Goal: Obtain resource: Obtain resource

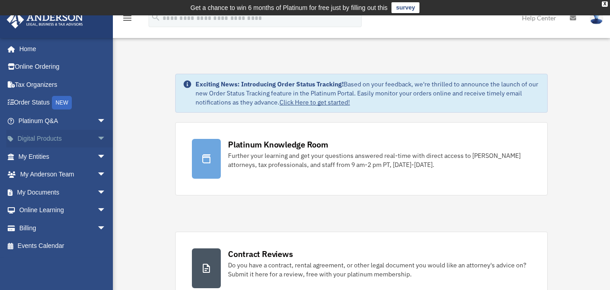
click at [61, 142] on link "Digital Products arrow_drop_down" at bounding box center [62, 139] width 113 height 18
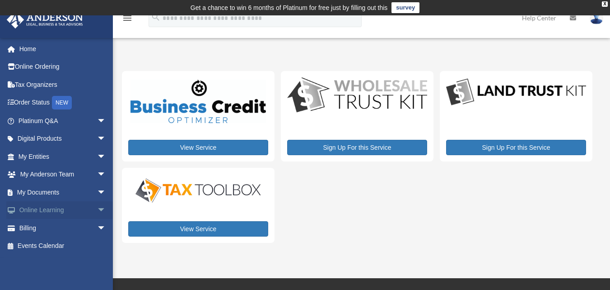
click at [97, 207] on span "arrow_drop_down" at bounding box center [106, 210] width 18 height 19
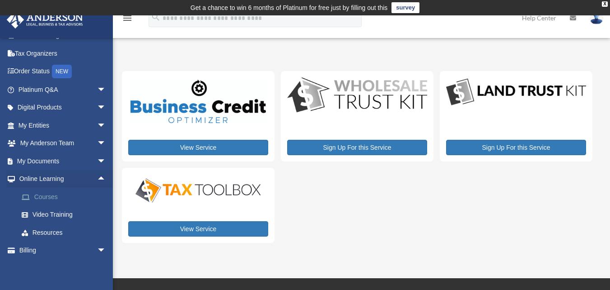
scroll to position [51, 0]
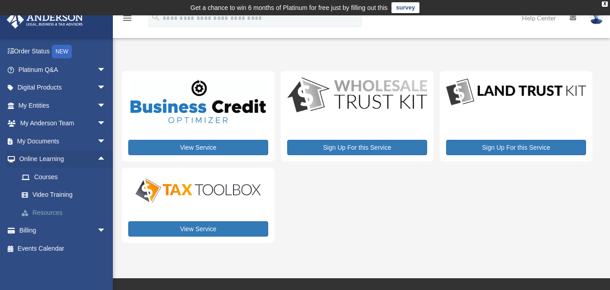
click at [52, 210] on link "Resources" at bounding box center [66, 212] width 107 height 18
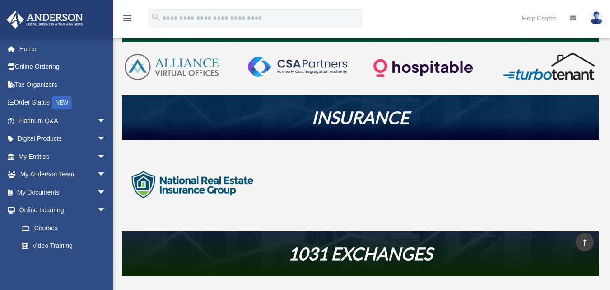
scroll to position [136, 0]
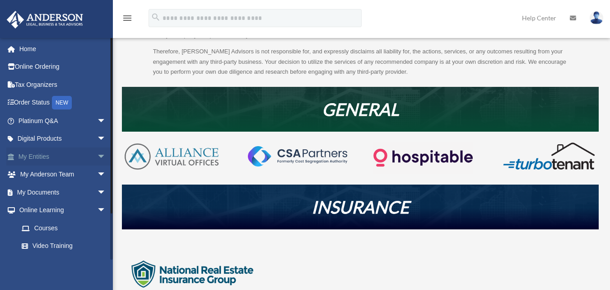
click at [85, 156] on link "My Entities arrow_drop_down" at bounding box center [62, 156] width 113 height 18
click at [97, 172] on span "arrow_drop_down" at bounding box center [106, 174] width 18 height 19
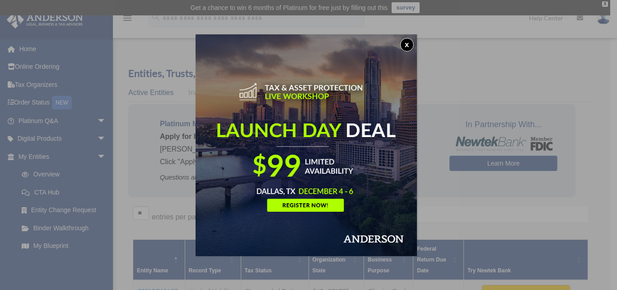
click at [408, 47] on button "x" at bounding box center [407, 45] width 14 height 14
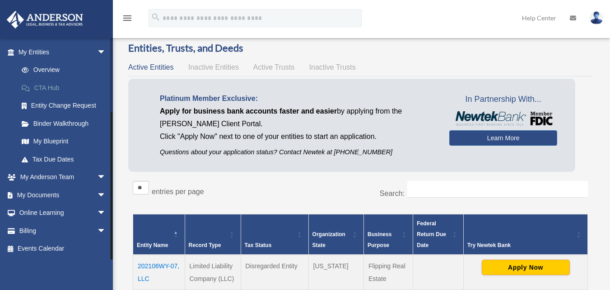
scroll to position [45, 0]
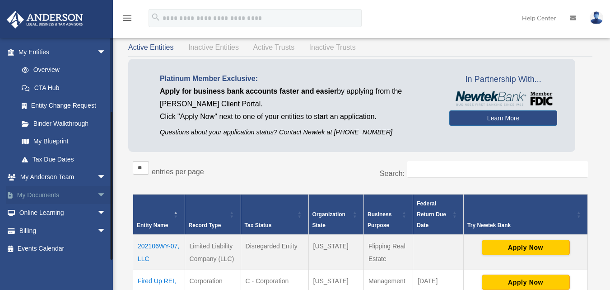
click at [97, 196] on span "arrow_drop_down" at bounding box center [106, 195] width 18 height 19
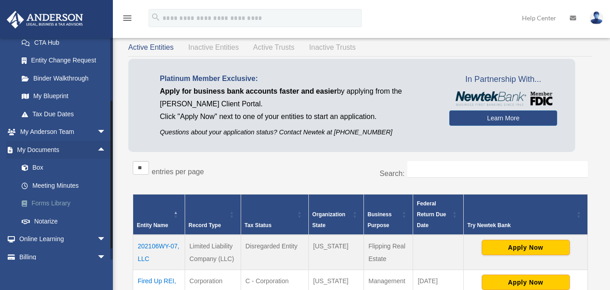
click at [65, 201] on link "Forms Library" at bounding box center [66, 203] width 107 height 18
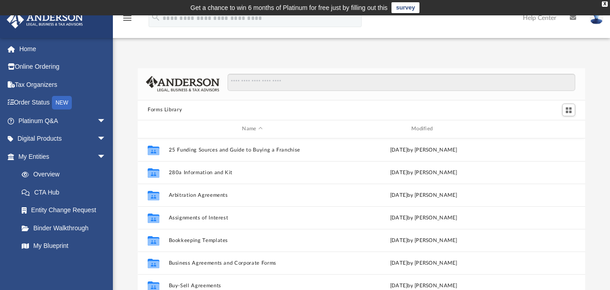
scroll to position [199, 441]
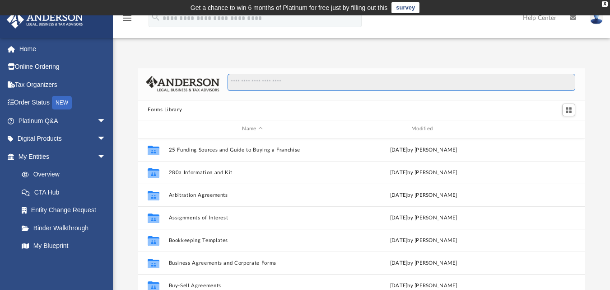
click at [274, 78] on input "Search files and folders" at bounding box center [402, 82] width 348 height 17
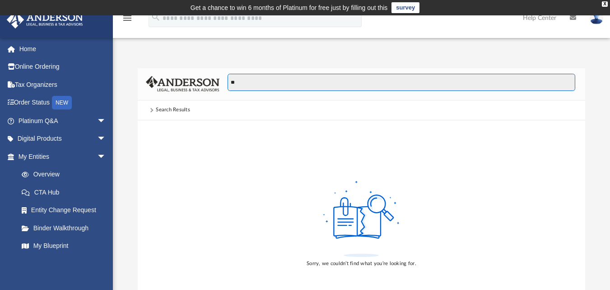
type input "*"
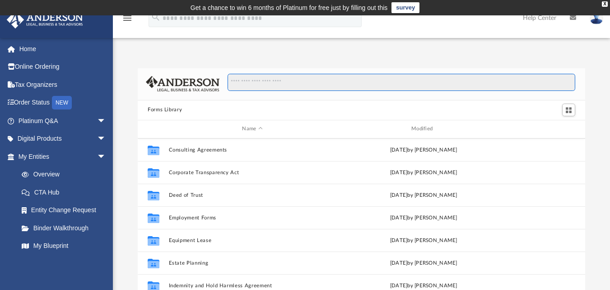
scroll to position [226, 0]
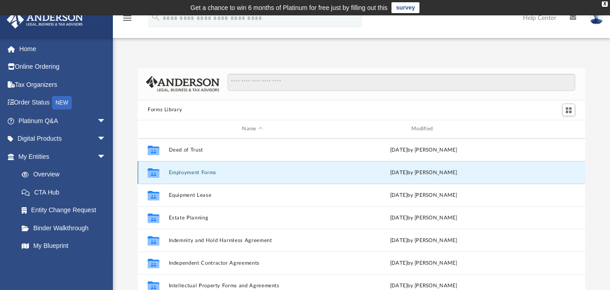
click at [258, 174] on button "Employment Forms" at bounding box center [253, 172] width 168 height 6
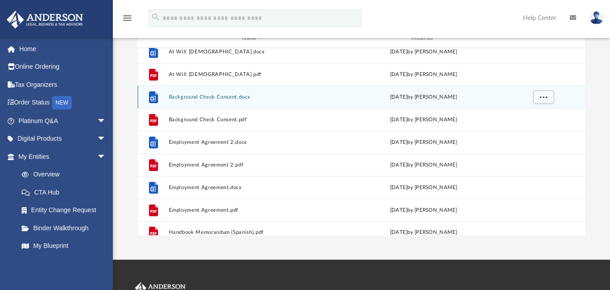
scroll to position [0, 0]
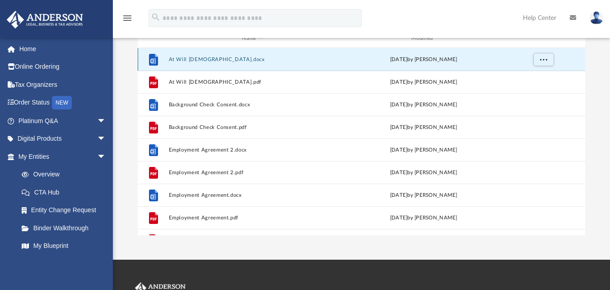
click at [224, 62] on button "At Will [DEMOGRAPHIC_DATA].docx" at bounding box center [253, 59] width 168 height 6
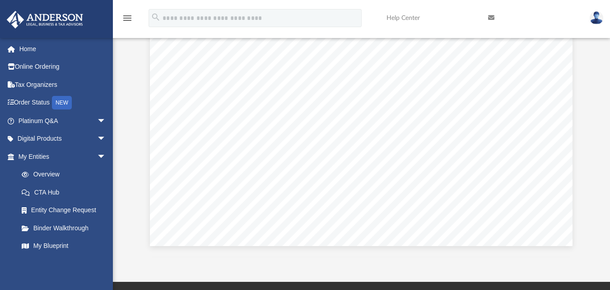
scroll to position [316, 0]
